Goal: Check status: Check status

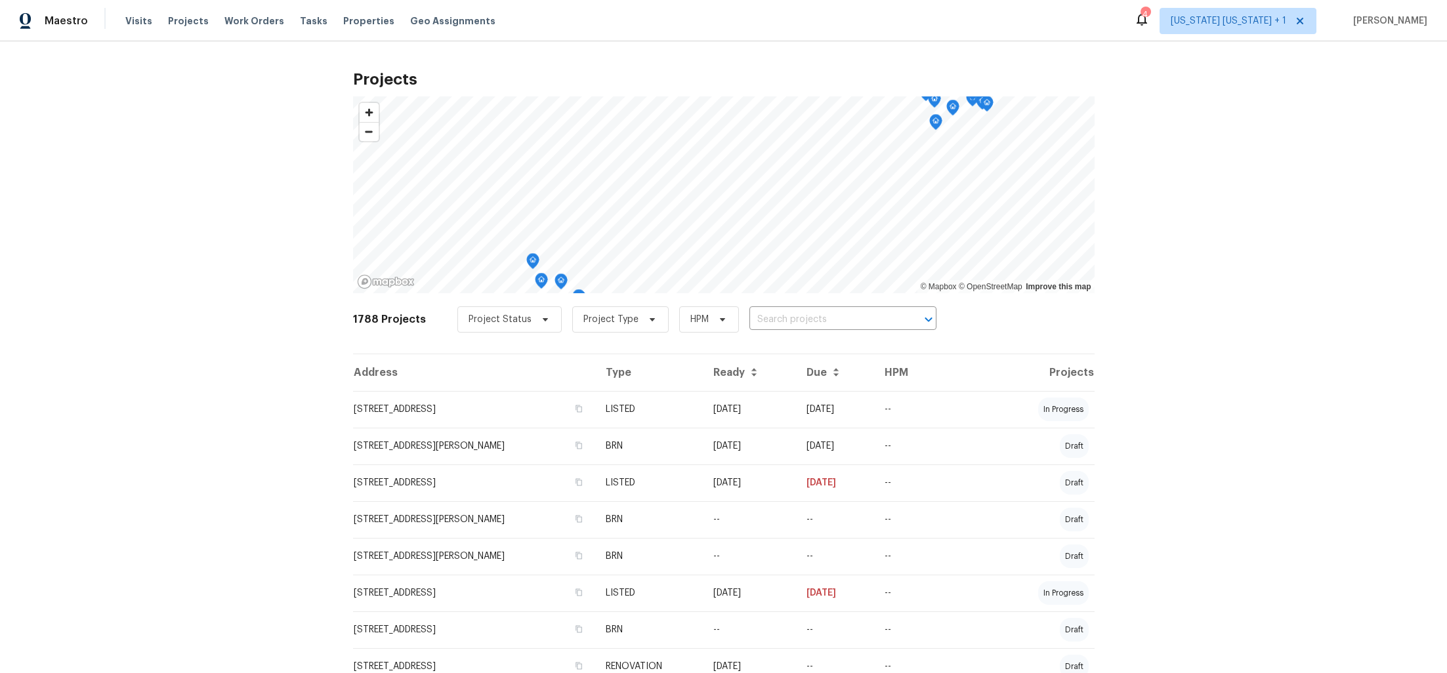
click at [763, 318] on input "text" at bounding box center [825, 320] width 150 height 20
type input "811 moun"
click at [780, 359] on li "811 Mountain Ave, Bound Brook, NJ 08805" at bounding box center [828, 348] width 192 height 22
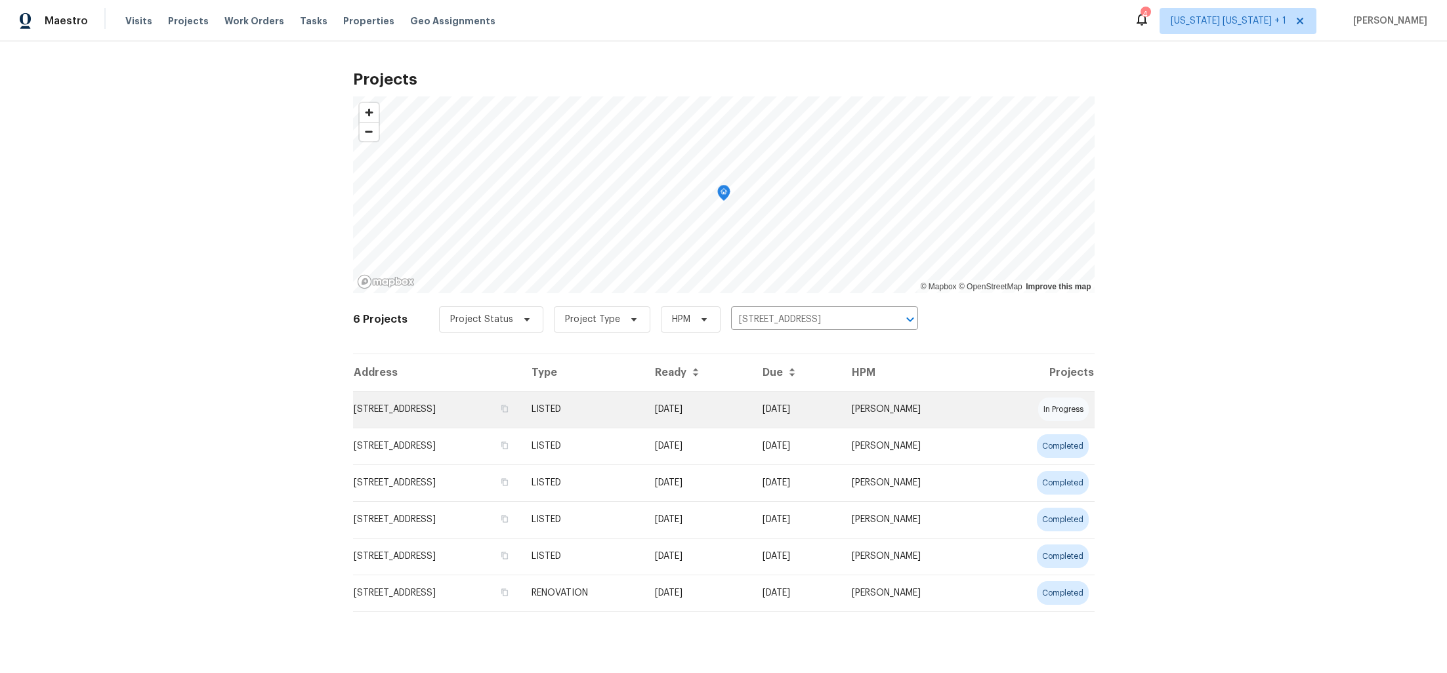
click at [501, 405] on td "811 Mountain Ave, Bound Brook, NJ 08805" at bounding box center [437, 409] width 168 height 37
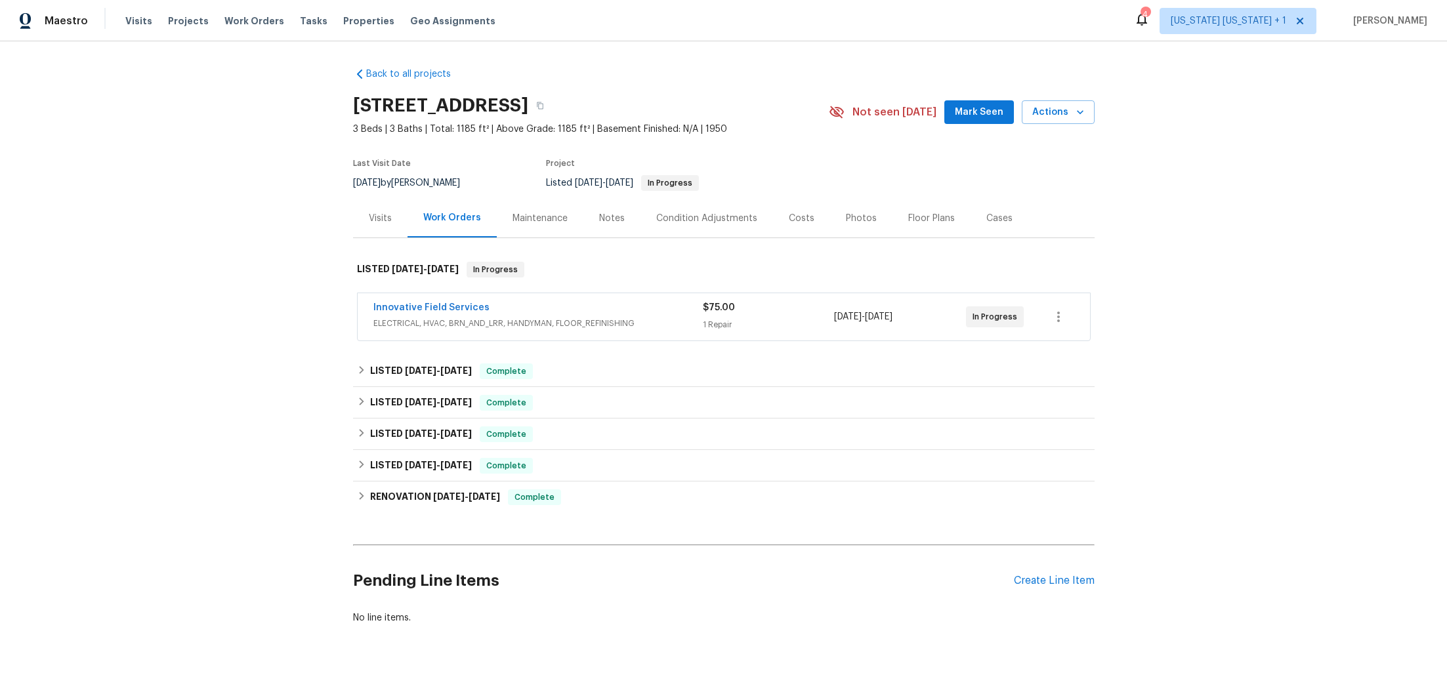
click at [662, 316] on div "Innovative Field Services" at bounding box center [537, 309] width 329 height 16
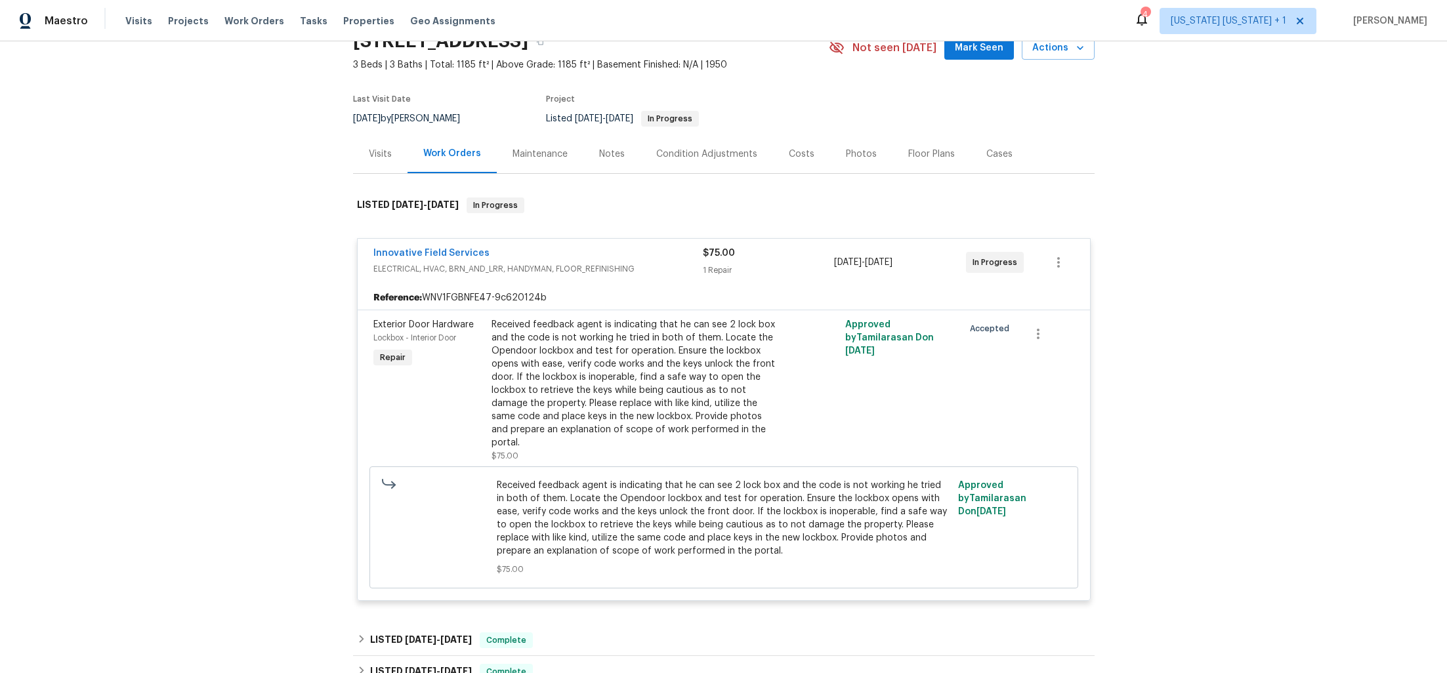
scroll to position [75, 0]
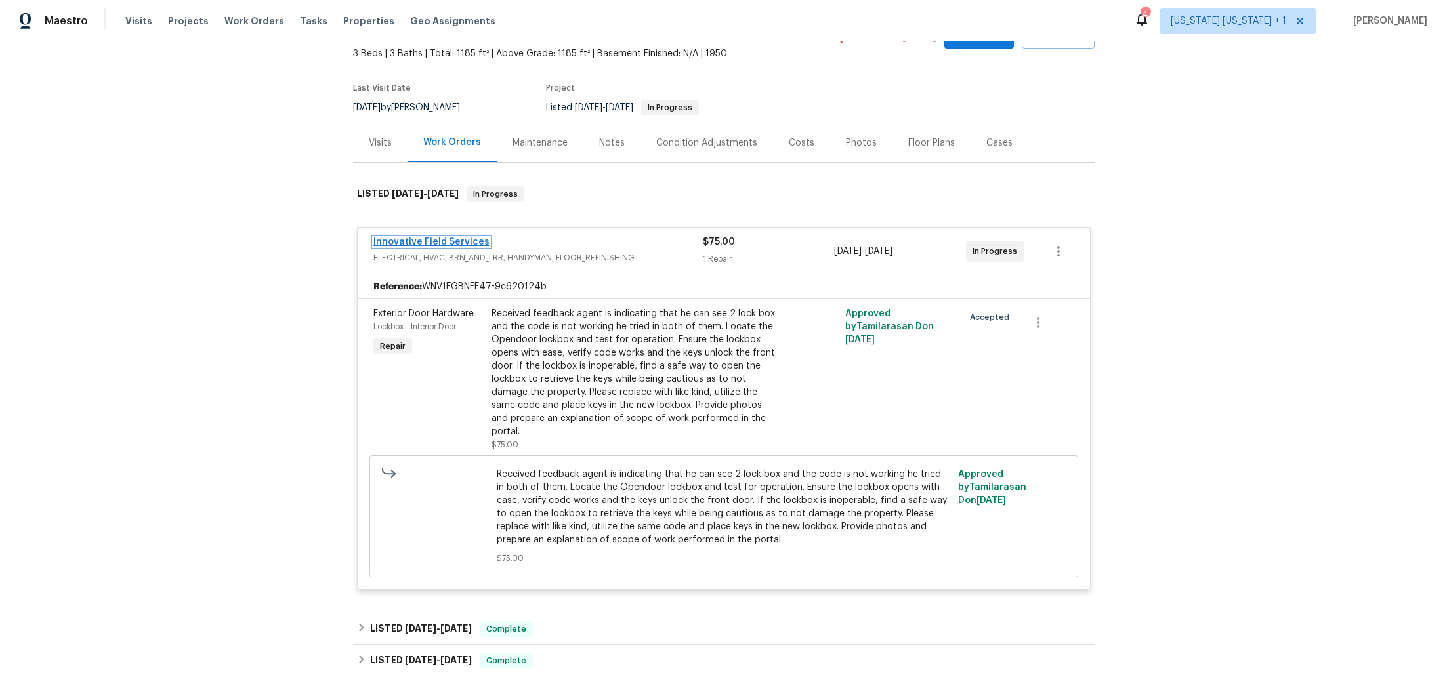
click at [424, 241] on link "Innovative Field Services" at bounding box center [431, 242] width 116 height 9
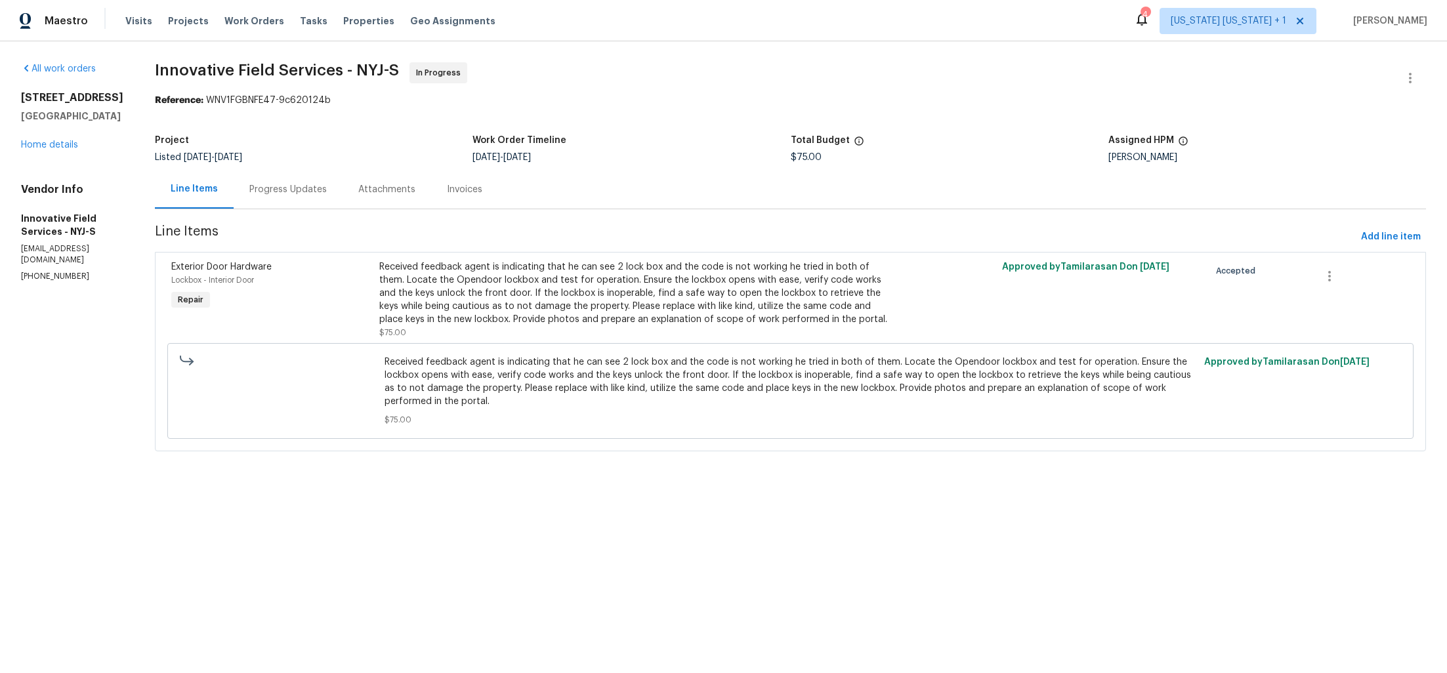
click at [266, 184] on div "Progress Updates" at bounding box center [287, 189] width 77 height 13
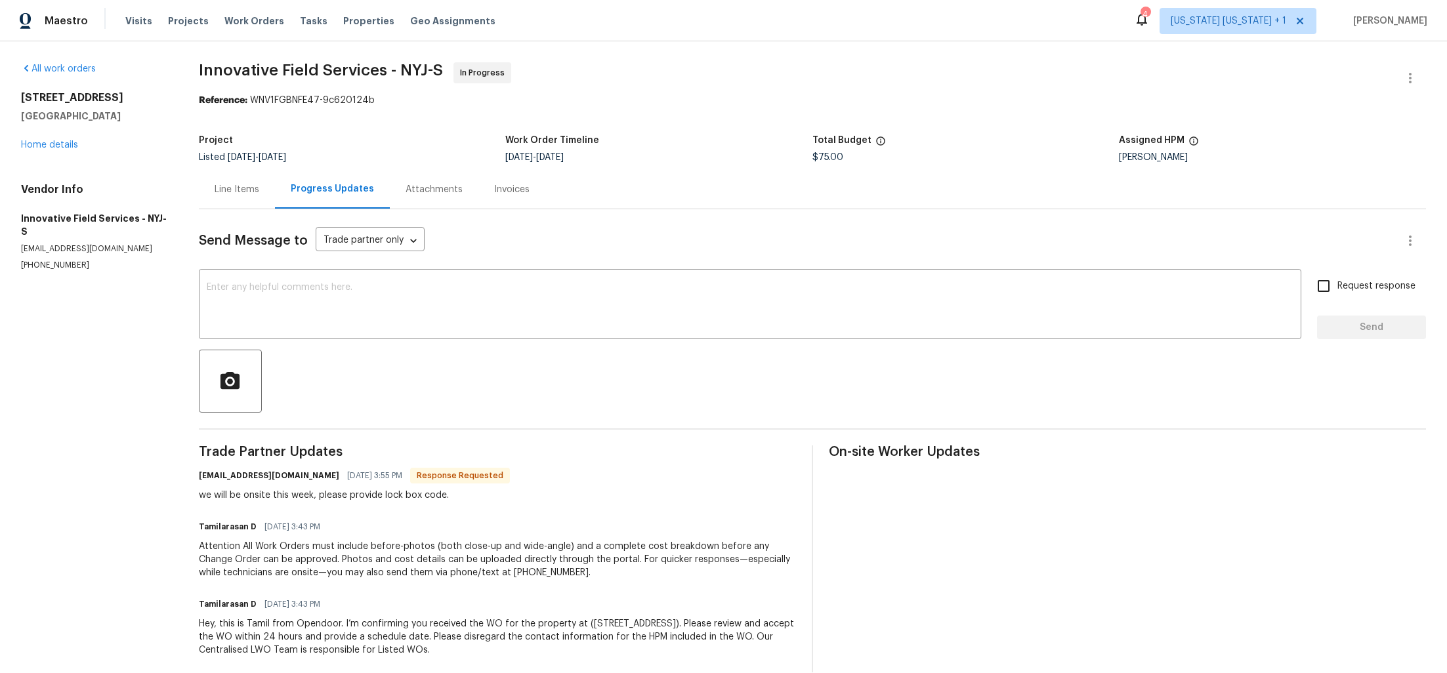
click at [234, 198] on div "Line Items" at bounding box center [237, 189] width 76 height 39
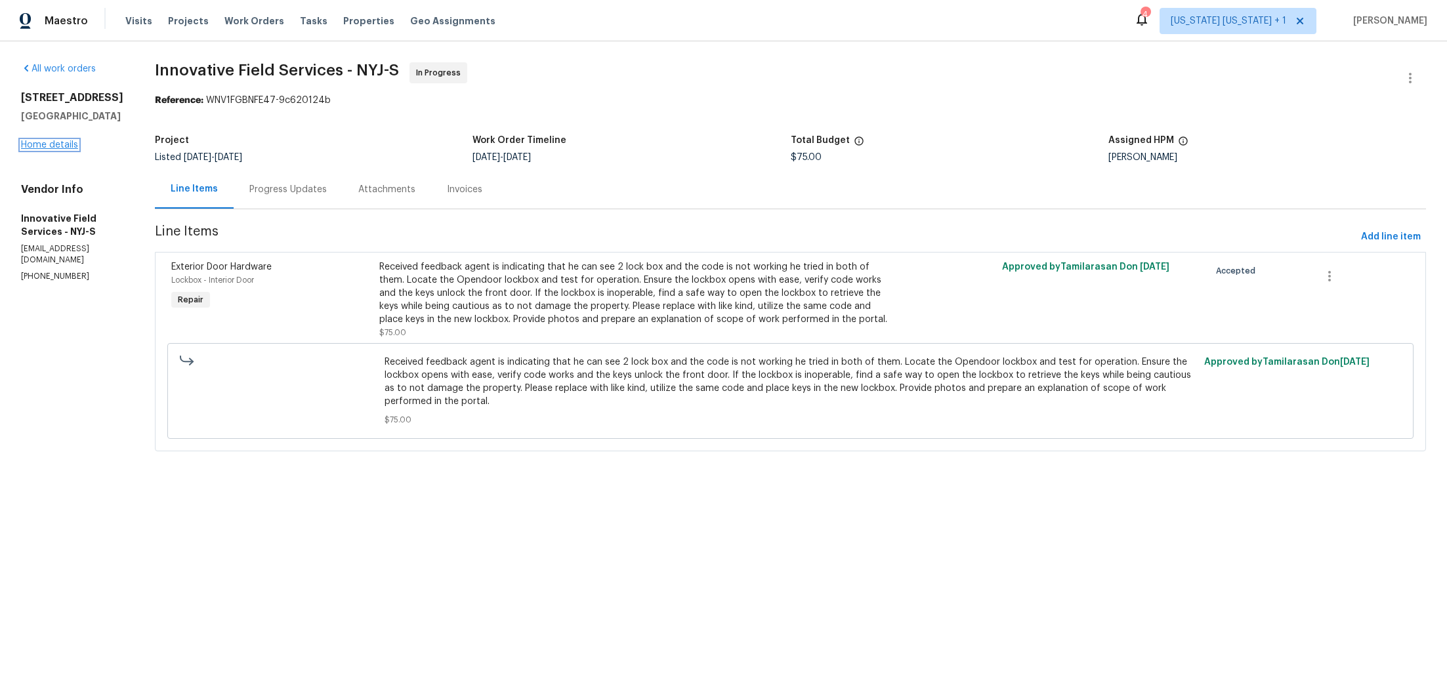
click at [46, 150] on link "Home details" at bounding box center [49, 144] width 57 height 9
